Goal: Task Accomplishment & Management: Manage account settings

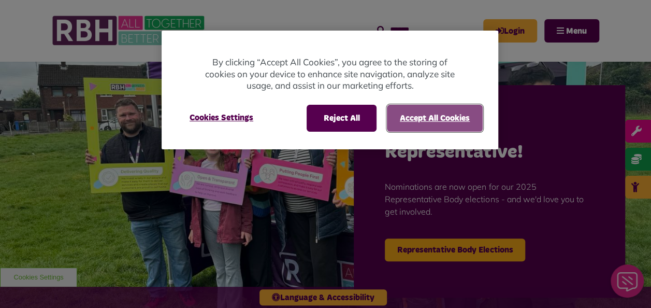
click at [439, 115] on button "Accept All Cookies" at bounding box center [435, 118] width 96 height 27
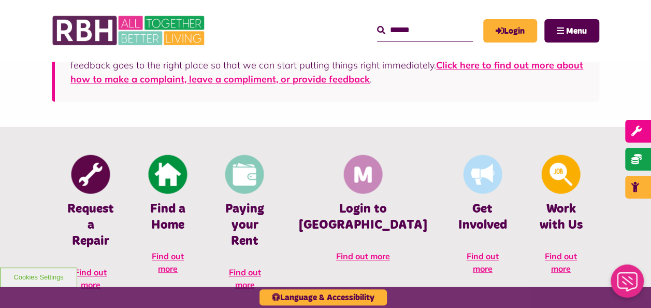
scroll to position [363, 0]
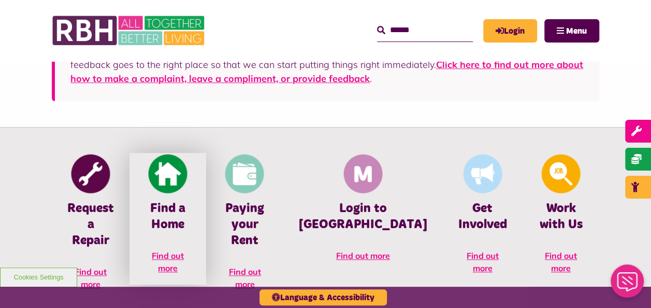
click at [184, 255] on span "Find out more" at bounding box center [168, 261] width 32 height 23
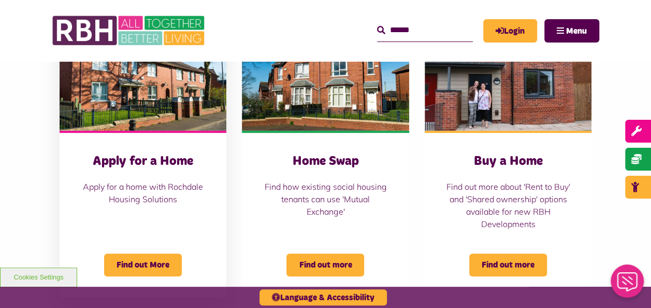
scroll to position [414, 0]
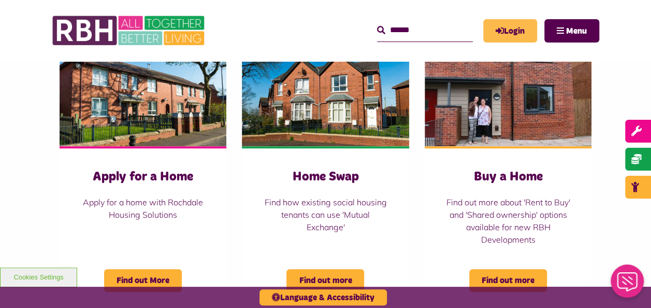
click at [515, 29] on link "Login" at bounding box center [510, 30] width 54 height 23
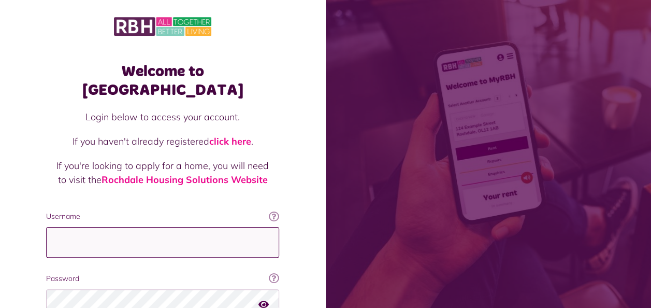
click at [60, 228] on input "Username" at bounding box center [162, 242] width 233 height 31
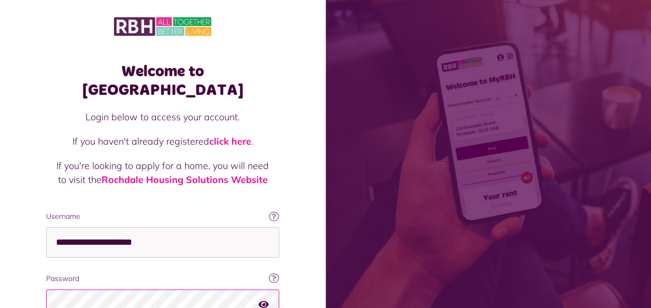
scroll to position [106, 0]
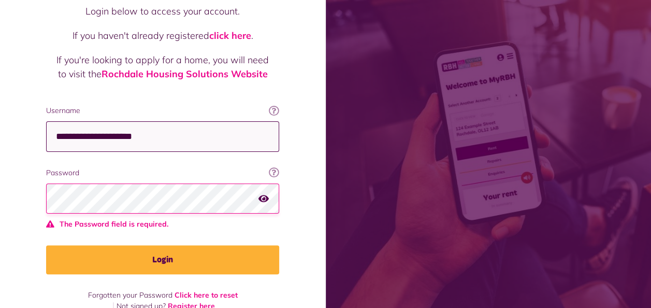
click at [200, 121] on input "**********" at bounding box center [162, 136] width 233 height 31
type input "**********"
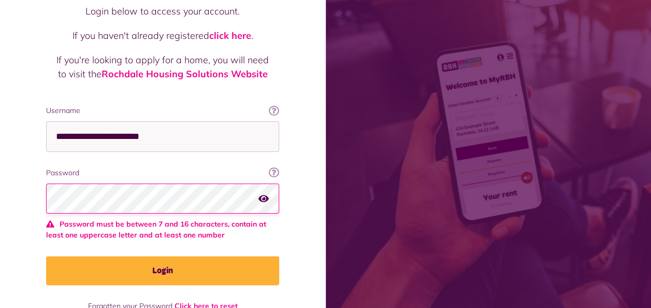
scroll to position [90, 0]
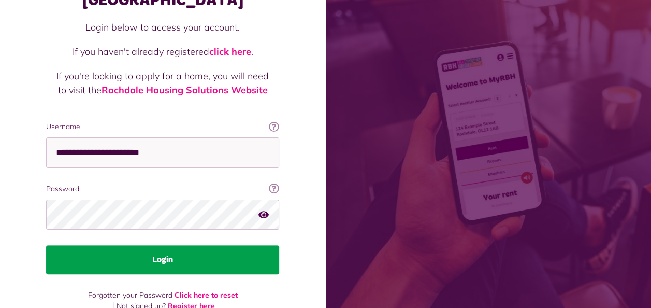
click at [177, 245] on button "Login" at bounding box center [162, 259] width 233 height 29
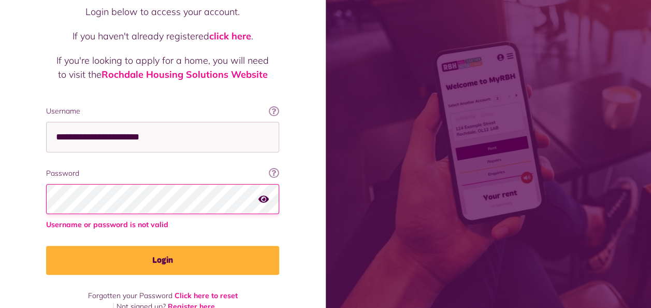
scroll to position [106, 0]
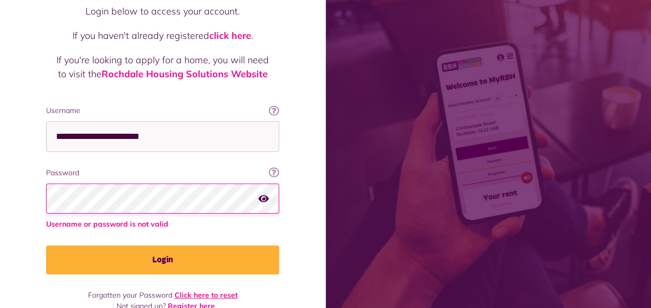
click at [212, 290] on link "Click here to reset" at bounding box center [206, 294] width 63 height 9
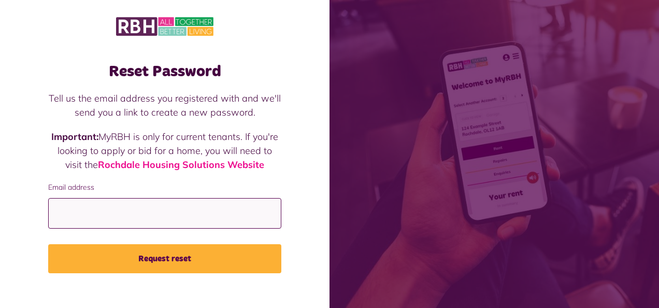
click at [168, 223] on input "Email address" at bounding box center [164, 213] width 233 height 31
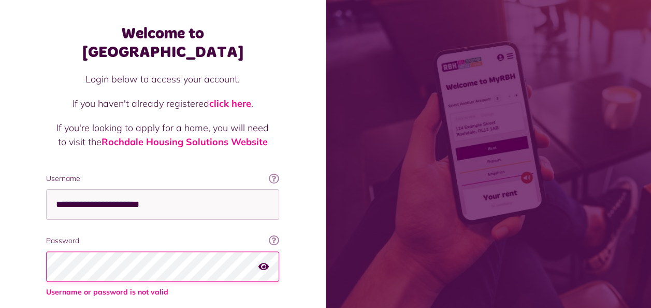
scroll to position [52, 0]
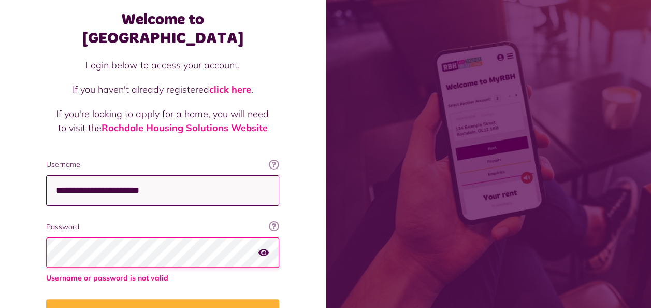
drag, startPoint x: 185, startPoint y: 168, endPoint x: -2, endPoint y: 150, distance: 188.4
click at [0, 150] on html "Welcome to MyRBH Login below to access your account. If you haven't already reg…" at bounding box center [325, 164] width 651 height 432
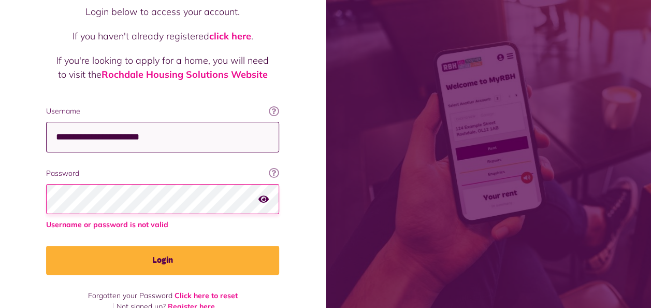
scroll to position [106, 0]
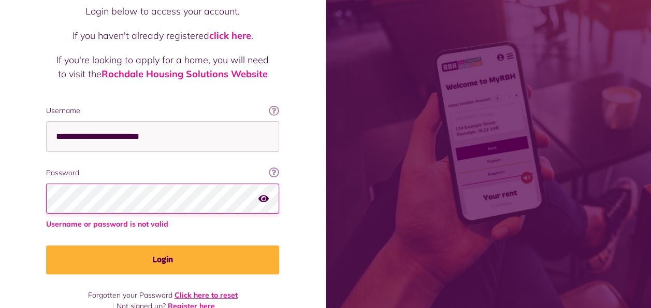
click at [207, 290] on link "Click here to reset" at bounding box center [206, 294] width 63 height 9
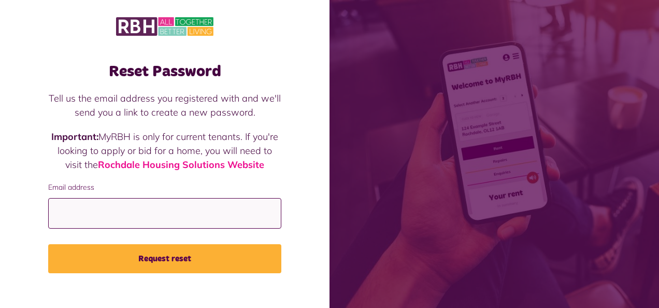
click at [103, 206] on input "Email address" at bounding box center [164, 213] width 233 height 31
paste input "**********"
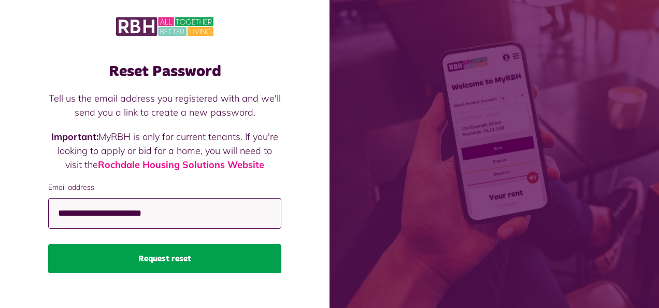
type input "**********"
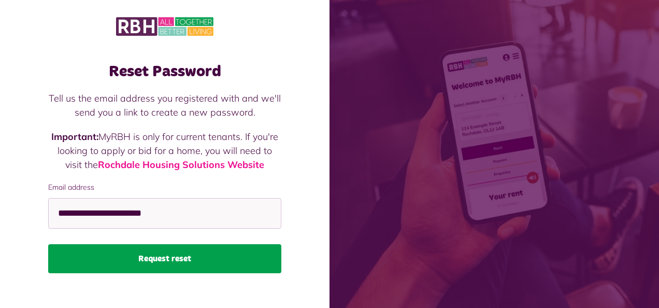
click at [164, 254] on button "Request reset" at bounding box center [164, 258] width 233 height 29
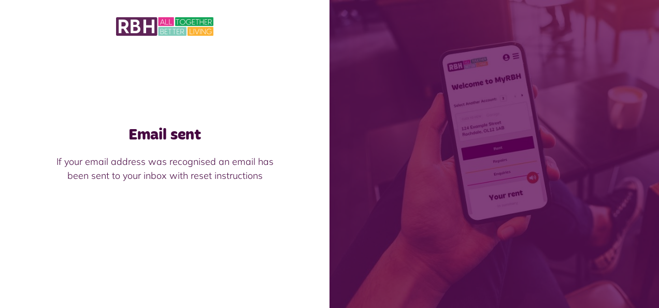
click at [205, 180] on p "If your email address was recognised an email has been sent to your inbox with …" at bounding box center [164, 168] width 233 height 28
click at [235, 3] on div at bounding box center [164, 26] width 329 height 53
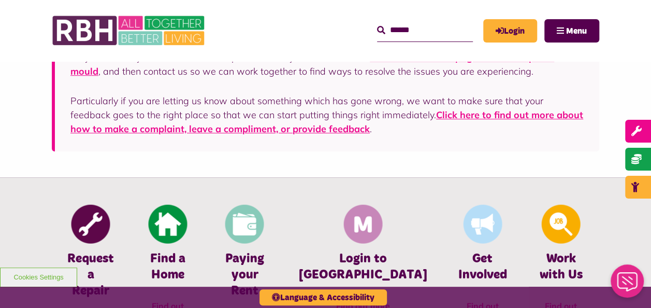
scroll to position [414, 0]
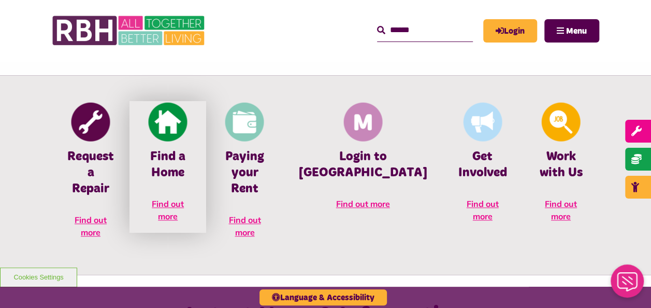
click at [191, 150] on h4 "Find a Home" at bounding box center [168, 165] width 46 height 32
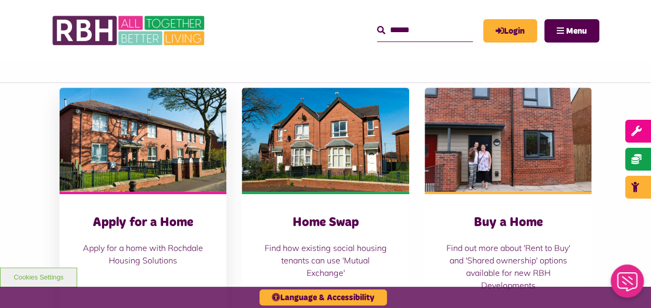
scroll to position [363, 0]
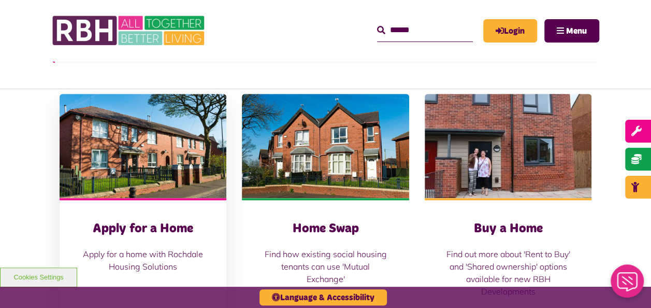
click at [181, 111] on img "Belton Avenue Apply for a Home Apply for a home with Rochdale Housing Solutions…" at bounding box center [143, 146] width 167 height 104
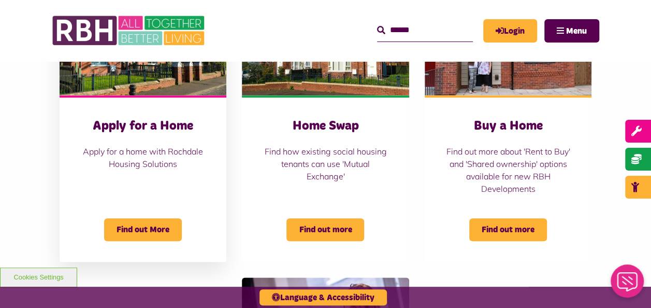
scroll to position [466, 0]
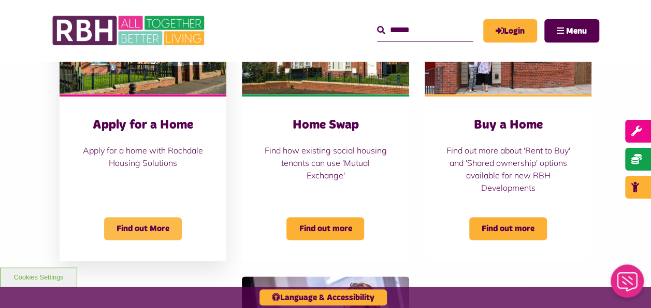
click at [148, 220] on span "Find out More" at bounding box center [143, 228] width 78 height 23
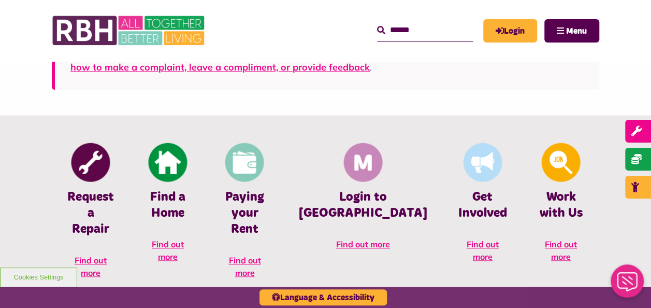
scroll to position [414, 0]
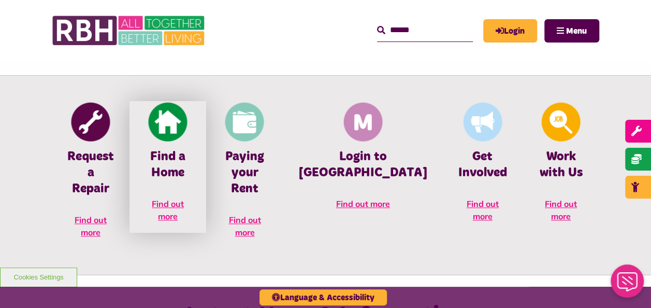
click at [187, 126] on img at bounding box center [168, 121] width 39 height 39
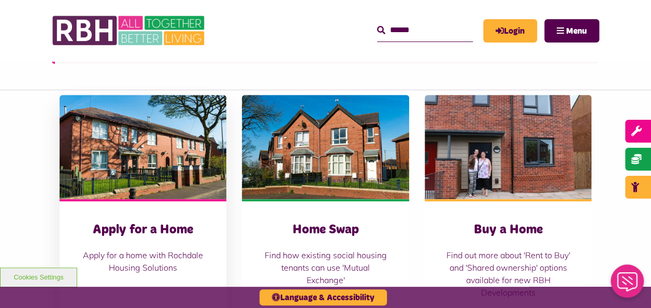
scroll to position [311, 0]
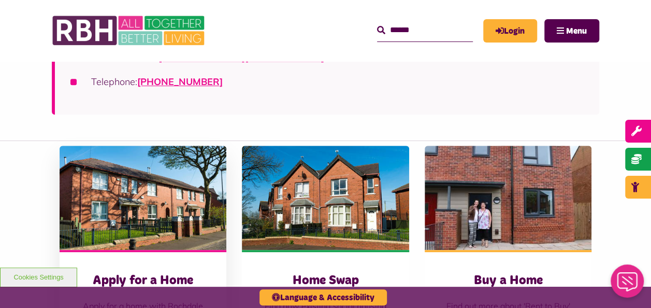
click at [156, 154] on img "Belton Avenue Apply for a Home Apply for a home with Rochdale Housing Solutions…" at bounding box center [143, 198] width 167 height 104
